Goal: Navigation & Orientation: Find specific page/section

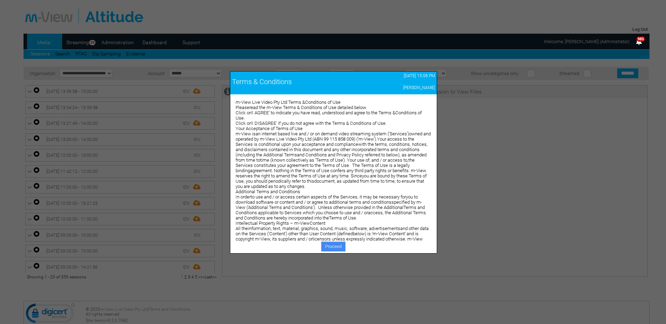
click at [336, 246] on link "Proceed" at bounding box center [333, 247] width 24 height 10
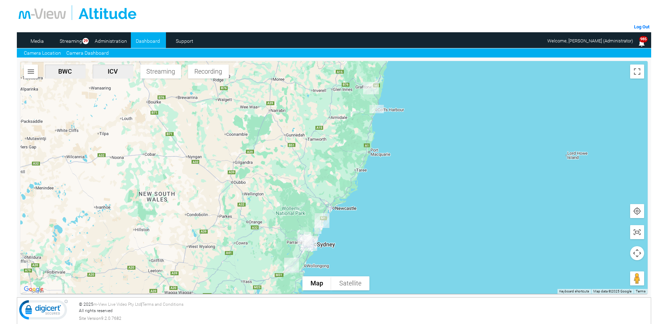
click at [79, 52] on link "Camera Dashboard" at bounding box center [87, 52] width 42 height 7
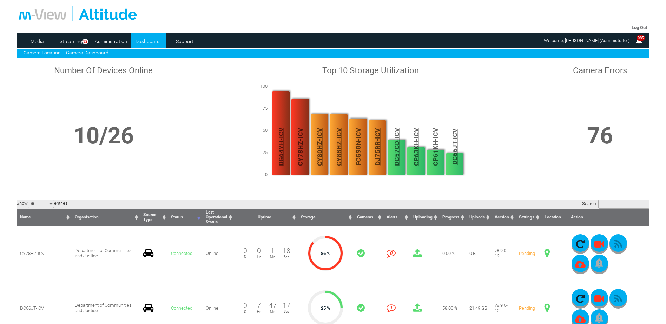
click at [36, 53] on link "Camera Location" at bounding box center [42, 53] width 37 height 6
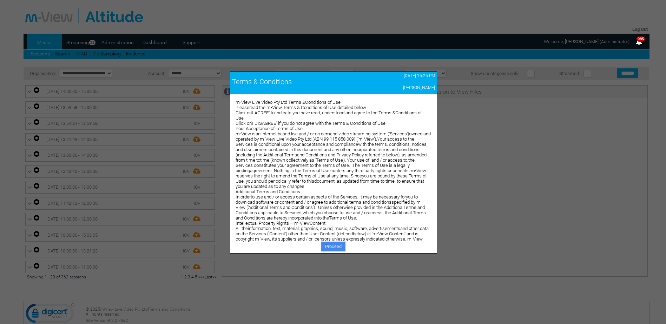
click at [328, 245] on link "Proceed" at bounding box center [333, 247] width 24 height 10
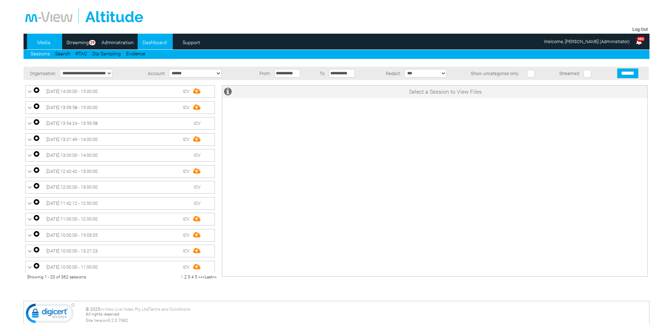
click at [149, 42] on link "Dashboard" at bounding box center [155, 42] width 34 height 11
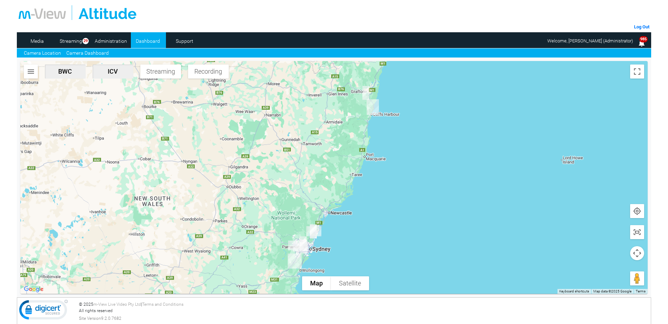
click at [98, 52] on link "Camera Dashboard" at bounding box center [87, 52] width 42 height 7
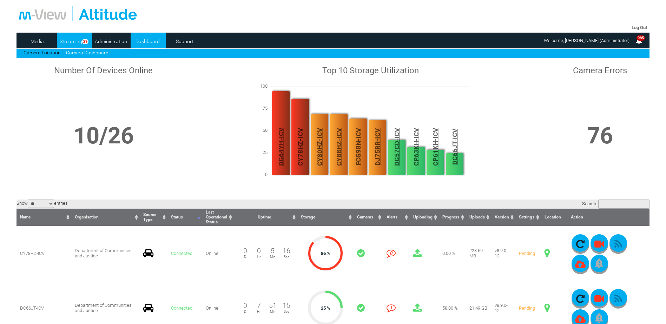
click at [75, 42] on link "Streaming" at bounding box center [71, 41] width 28 height 11
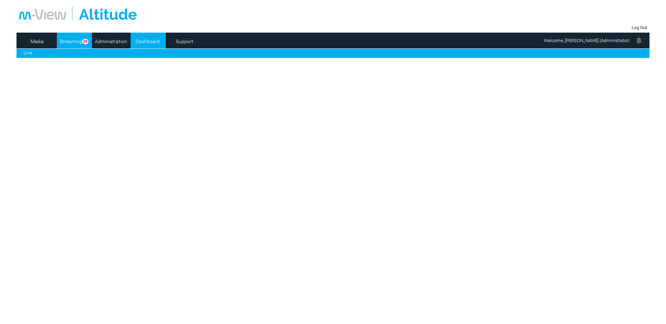
click at [151, 38] on link "Dashboard" at bounding box center [148, 41] width 34 height 11
